Goal: Task Accomplishment & Management: Use online tool/utility

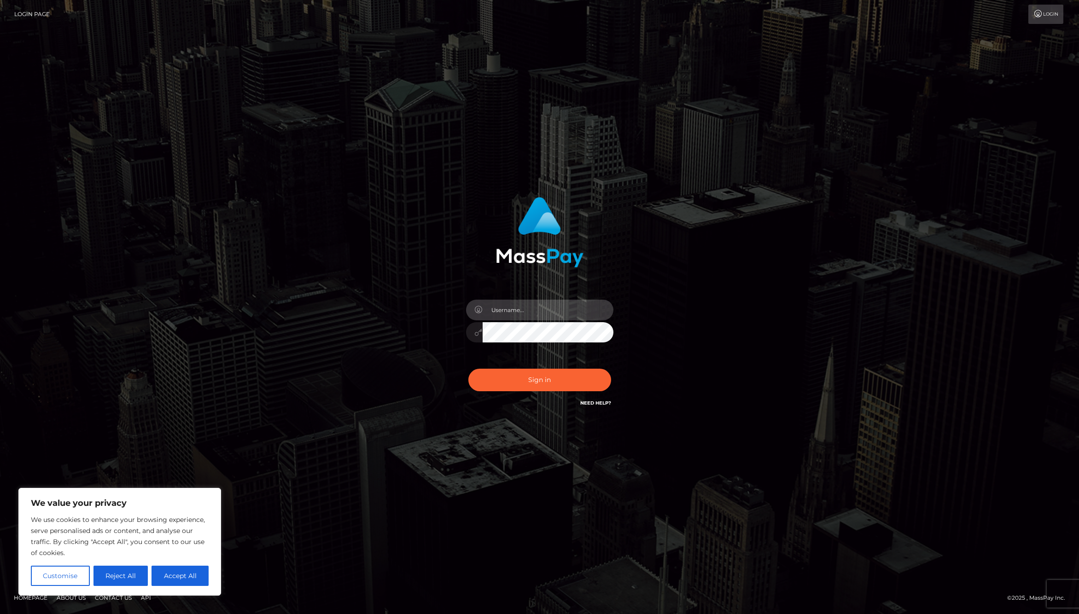
click at [521, 313] on input "text" at bounding box center [547, 310] width 131 height 21
type input "jackson.whop"
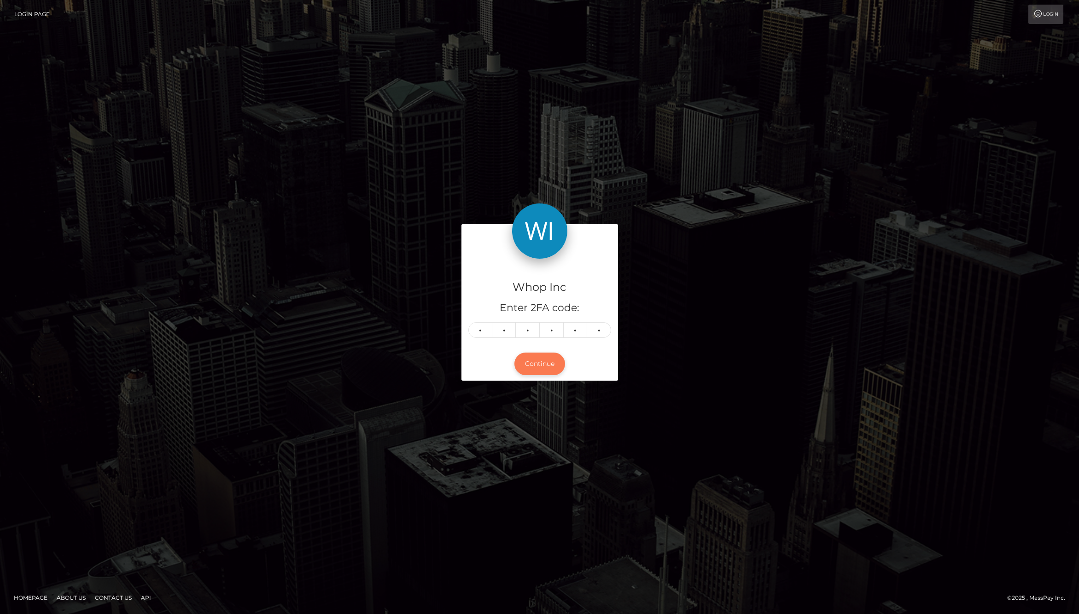
click at [546, 372] on button "Continue" at bounding box center [539, 364] width 51 height 23
